Goal: Transaction & Acquisition: Purchase product/service

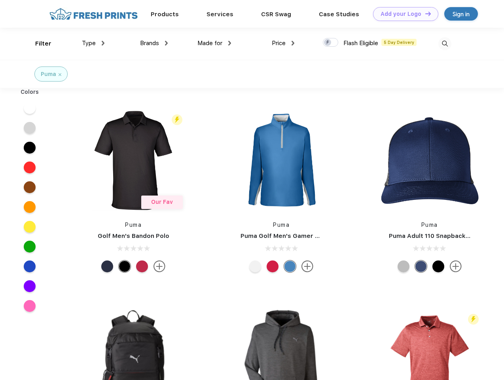
scroll to position [0, 0]
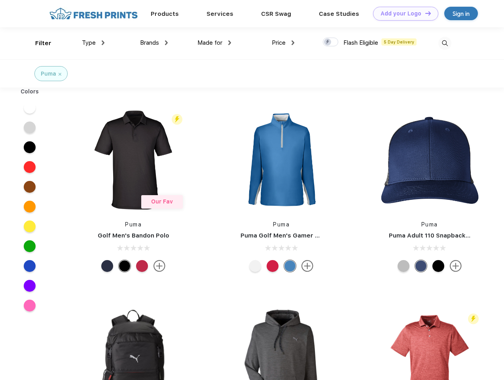
click at [403, 13] on link "Add your Logo Design Tool" at bounding box center [405, 14] width 65 height 14
click at [0, 0] on div "Design Tool" at bounding box center [0, 0] width 0 height 0
click at [425, 13] on link "Add your Logo Design Tool" at bounding box center [405, 14] width 65 height 14
click at [38, 43] on div "Filter" at bounding box center [43, 43] width 16 height 9
click at [93, 43] on span "Type" at bounding box center [89, 42] width 14 height 7
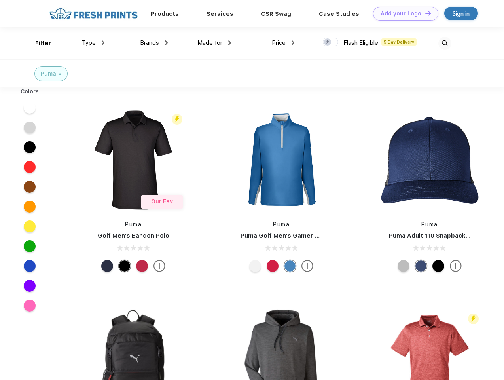
click at [154, 43] on span "Brands" at bounding box center [149, 42] width 19 height 7
click at [214, 43] on span "Made for" at bounding box center [209, 42] width 25 height 7
click at [283, 43] on span "Price" at bounding box center [279, 42] width 14 height 7
click at [331, 42] on div at bounding box center [330, 42] width 15 height 9
click at [328, 42] on input "checkbox" at bounding box center [325, 39] width 5 height 5
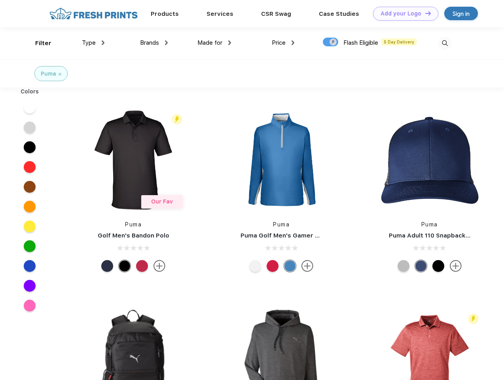
click at [445, 43] on img at bounding box center [444, 43] width 13 height 13
